Goal: Submit feedback/report problem

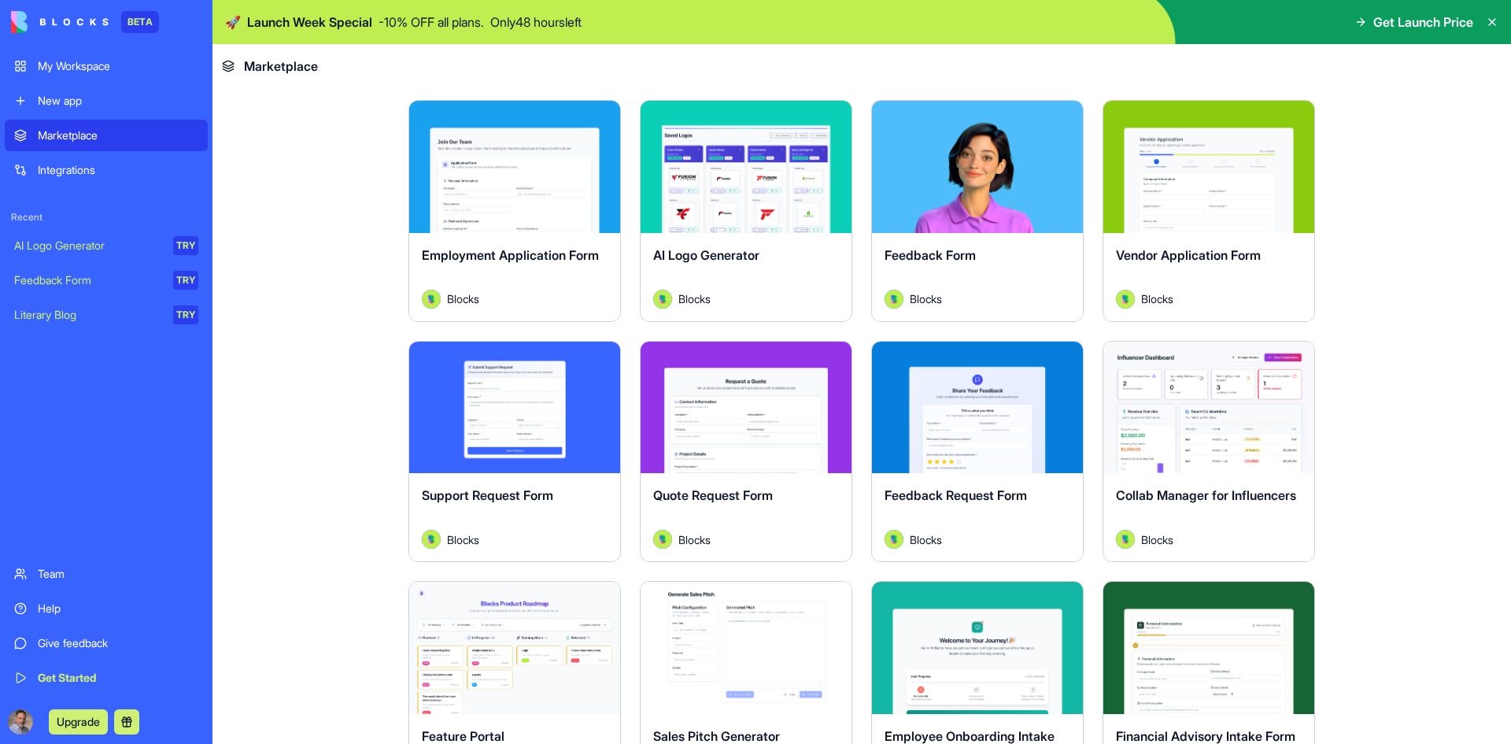
scroll to position [866, 0]
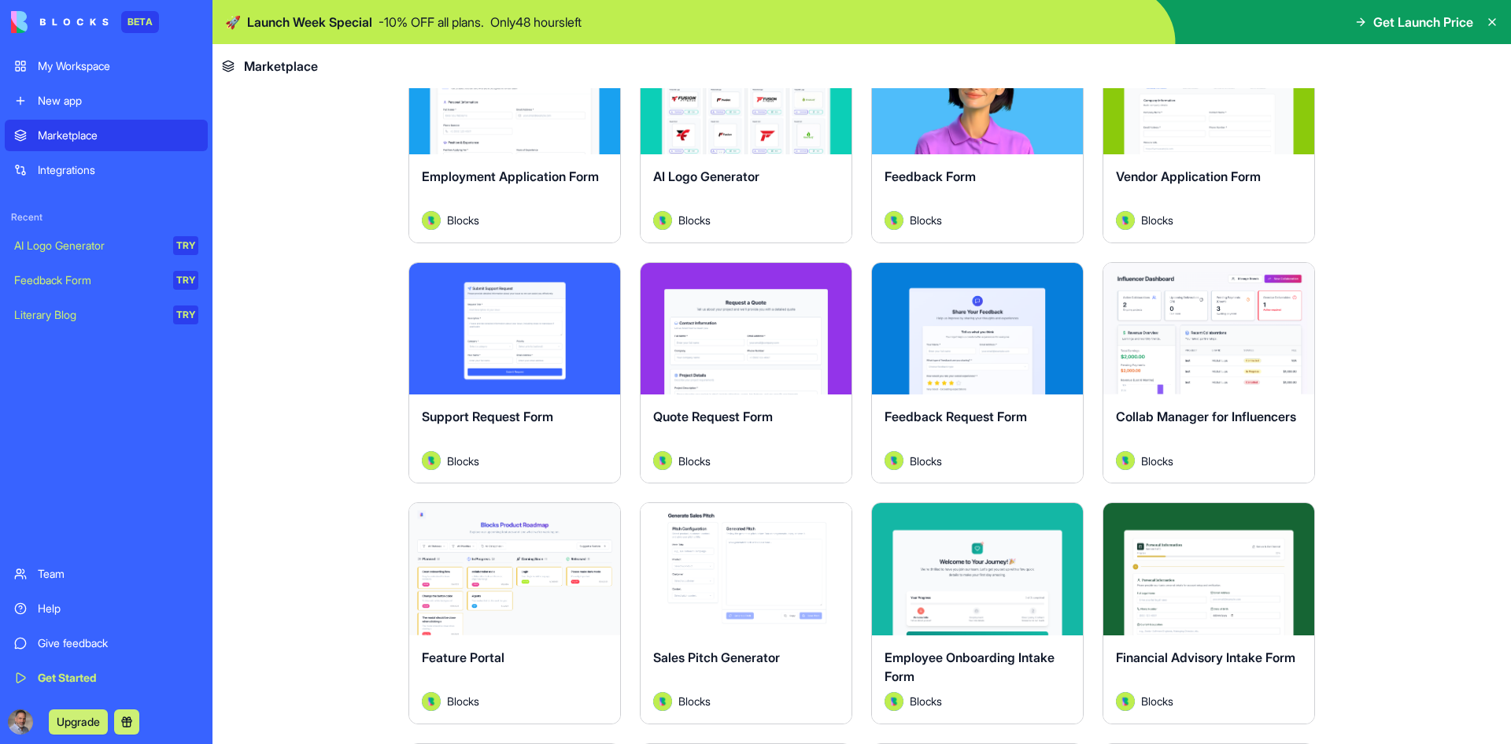
click at [519, 376] on div "Explore" at bounding box center [514, 329] width 211 height 132
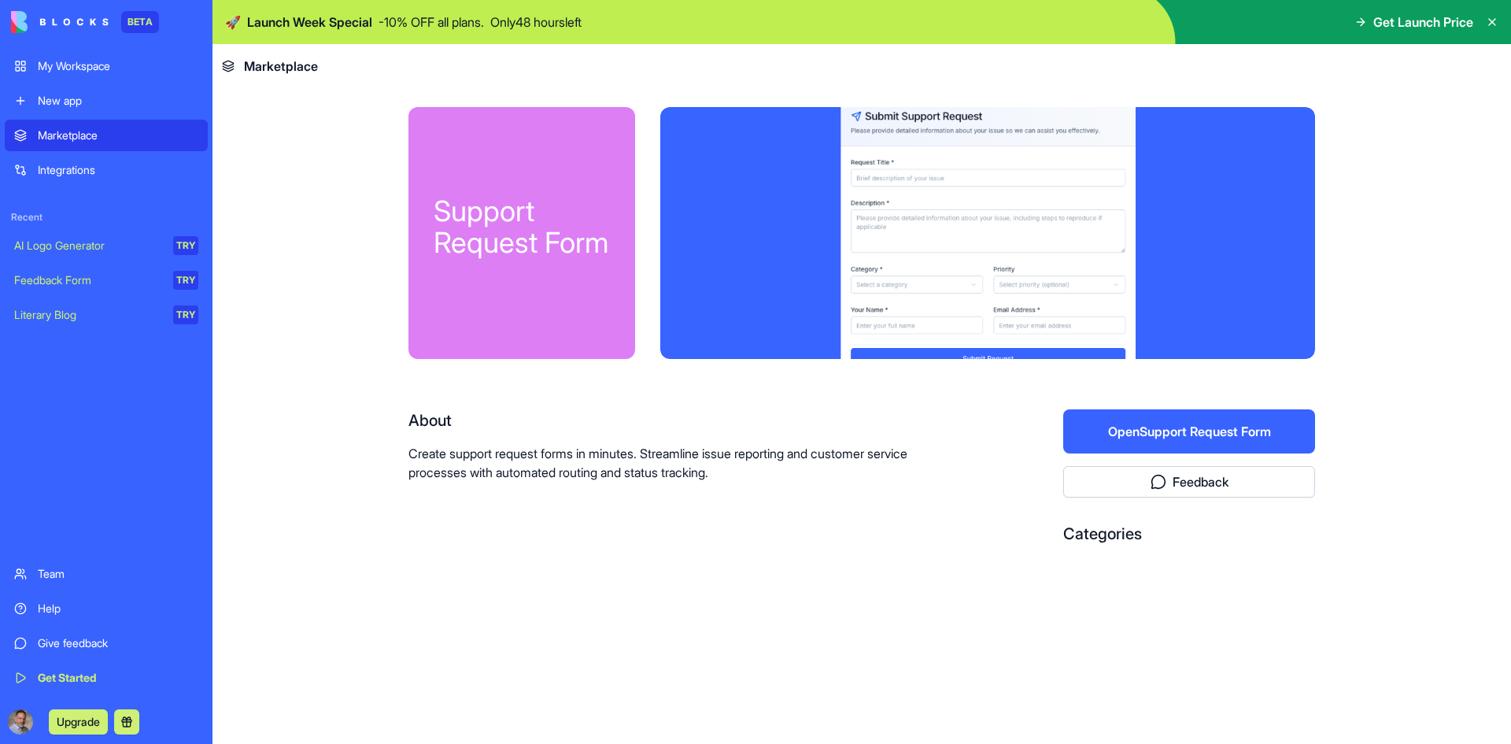
click at [1143, 435] on button "Open Support Request Form" at bounding box center [1189, 431] width 252 height 44
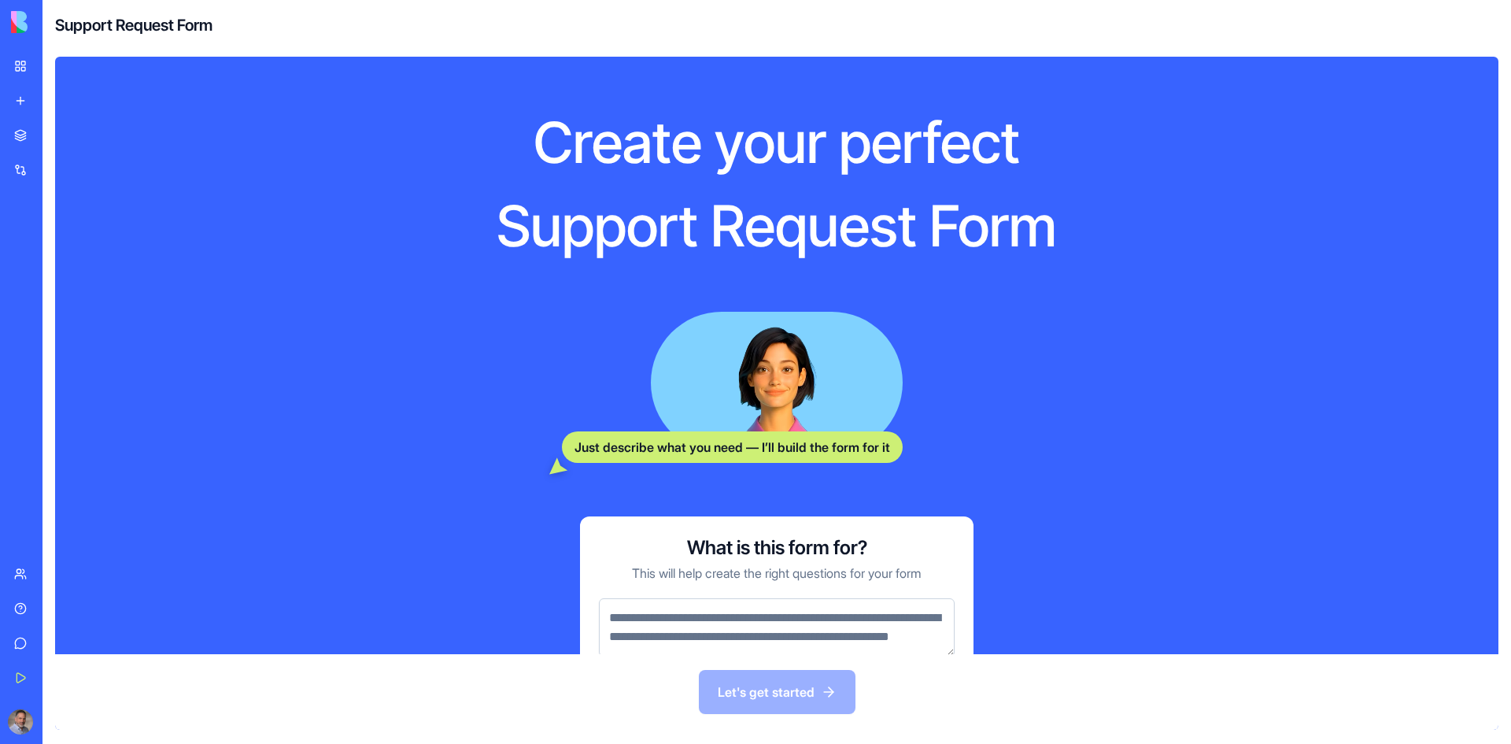
scroll to position [91, 0]
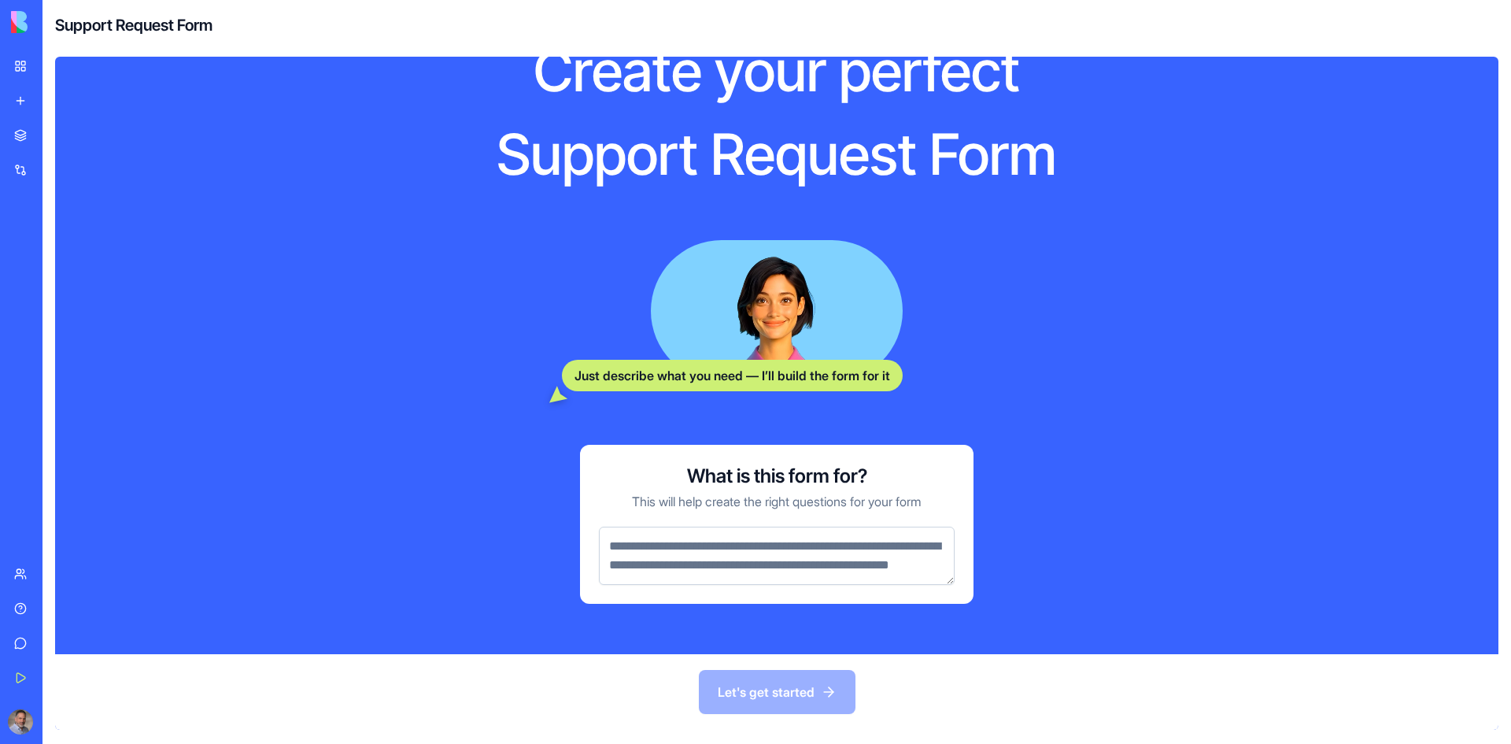
click at [710, 531] on textarea at bounding box center [777, 556] width 356 height 58
click at [733, 552] on textarea at bounding box center [777, 556] width 356 height 58
click at [22, 59] on link "My Workspace" at bounding box center [36, 65] width 63 height 31
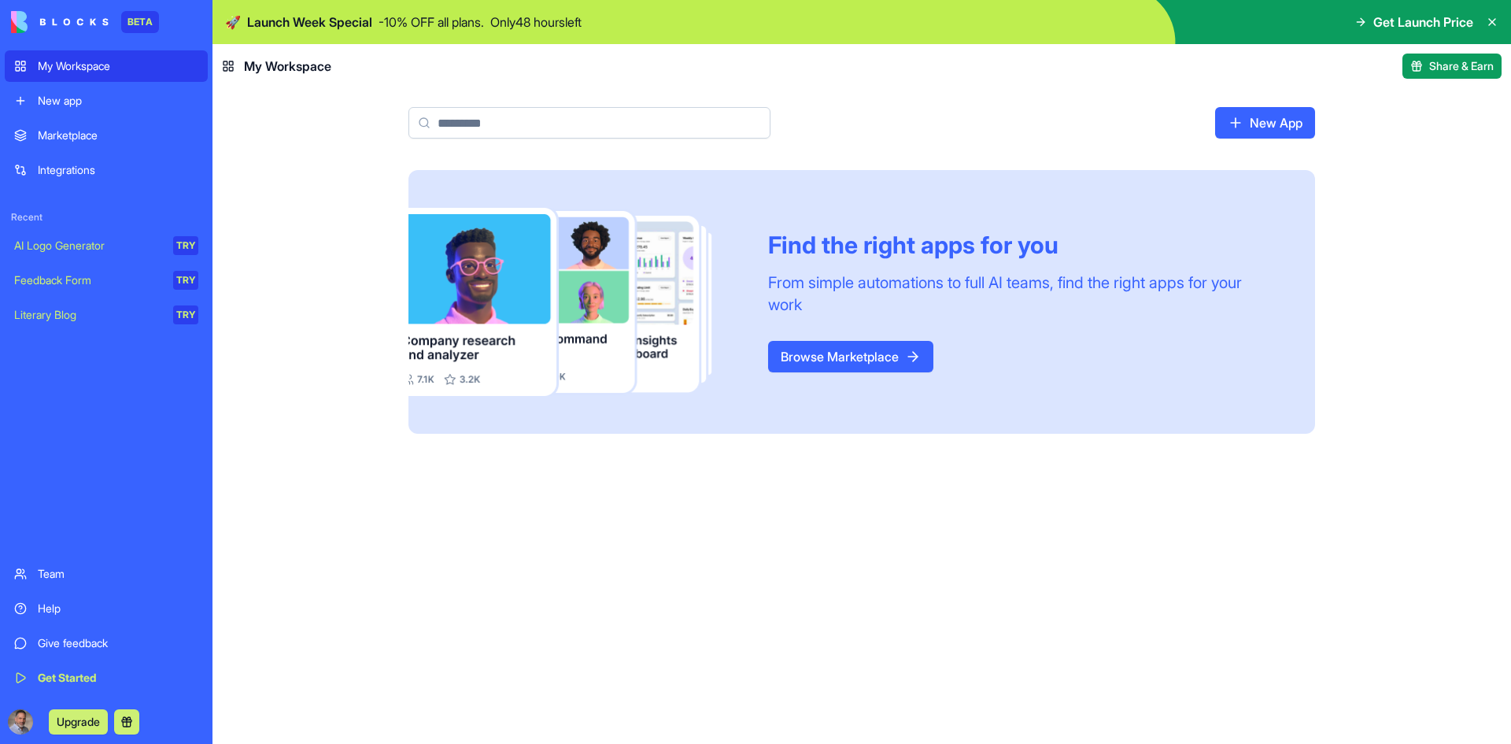
click at [1291, 132] on link "New App" at bounding box center [1265, 122] width 100 height 31
